Goal: Check status: Check status

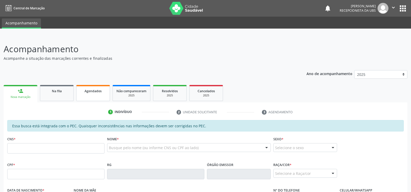
click at [86, 92] on span "Agendados" at bounding box center [93, 91] width 17 height 4
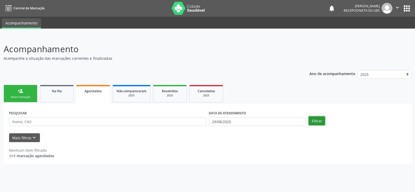
click at [312, 121] on button "Filtrar" at bounding box center [316, 120] width 16 height 9
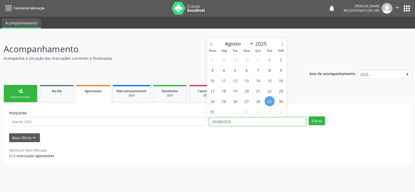
click at [273, 121] on input "29/08/2025" at bounding box center [257, 121] width 97 height 9
click at [281, 100] on span "30" at bounding box center [281, 101] width 10 height 10
type input "[DATE]"
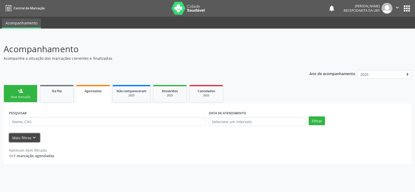
click at [25, 138] on button "Mais filtros keyboard_arrow_down" at bounding box center [24, 137] width 31 height 9
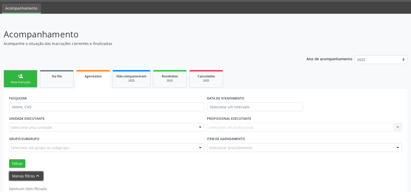
scroll to position [29, 0]
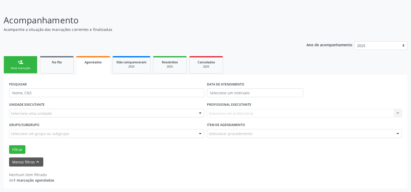
click at [80, 155] on form "PESQUISAR DATA DE ATENDIMENTO UNIDADE EXECUTANTE Selecione uma unidade Todos as…" at bounding box center [205, 123] width 393 height 86
click at [32, 159] on button "Menos filtros keyboard_arrow_up" at bounding box center [26, 161] width 34 height 9
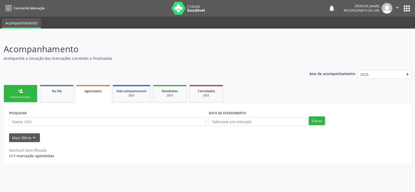
click at [326, 121] on div "Filtrar" at bounding box center [357, 120] width 100 height 9
click at [321, 120] on button "Filtrar" at bounding box center [316, 120] width 16 height 9
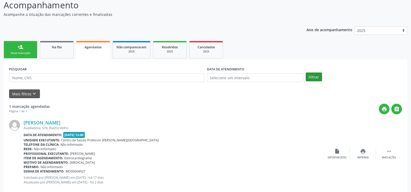
scroll to position [54, 0]
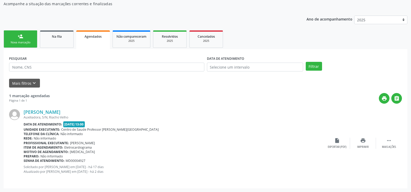
click at [85, 129] on span "Centro de Saude Professor [PERSON_NAME][GEOGRAPHIC_DATA]" at bounding box center [109, 129] width 97 height 4
click at [45, 140] on span "Não informado" at bounding box center [45, 138] width 22 height 4
click at [123, 137] on div "Rede: Não informado" at bounding box center [174, 138] width 300 height 4
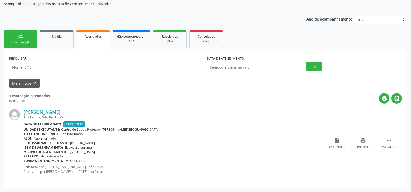
click at [154, 129] on div "Unidade executante: Centro de Saude Professor [PERSON_NAME][GEOGRAPHIC_DATA]" at bounding box center [174, 129] width 300 height 4
click at [389, 140] on icon "" at bounding box center [389, 140] width 6 height 6
click at [223, 164] on div "[PERSON_NAME] Auxiliadora, S/N, Riacho Velho Data de atendimento: [DATE] 13:00 …" at bounding box center [148, 143] width 249 height 68
click at [248, 122] on div "Data de atendimento: [DATE] 13:00" at bounding box center [148, 124] width 249 height 6
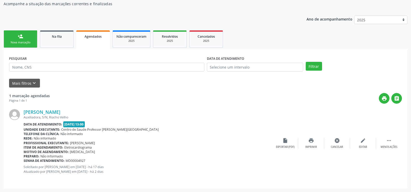
click at [248, 122] on div "Data de atendimento: [DATE] 13:00" at bounding box center [148, 124] width 249 height 6
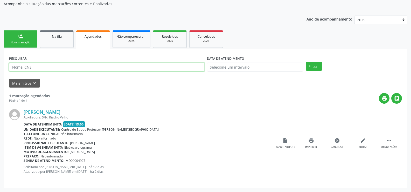
click at [57, 70] on input "text" at bounding box center [106, 66] width 195 height 9
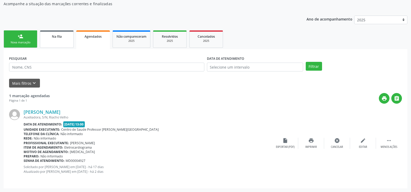
click at [59, 41] on link "Na fila" at bounding box center [57, 38] width 34 height 17
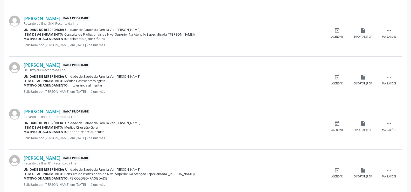
scroll to position [700, 0]
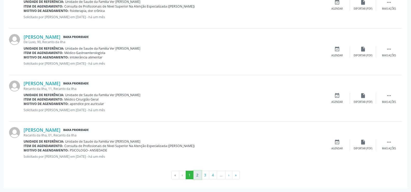
click at [196, 175] on button "2" at bounding box center [197, 174] width 8 height 9
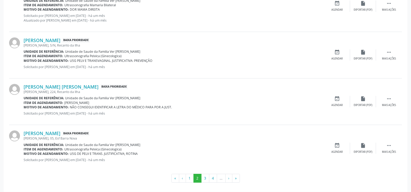
scroll to position [691, 0]
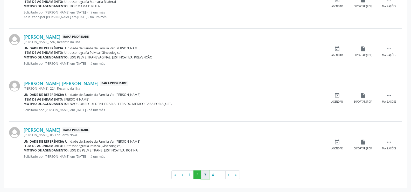
click at [203, 176] on button "3" at bounding box center [205, 174] width 8 height 9
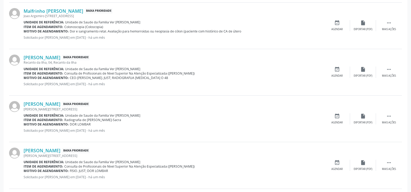
scroll to position [518, 0]
